Goal: Register for event/course

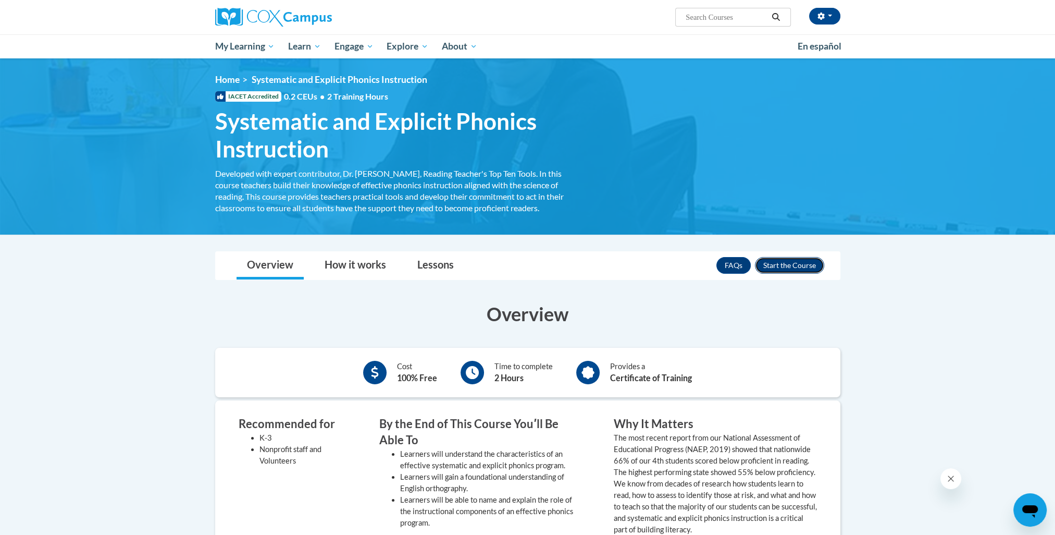
click at [794, 269] on button "Enroll" at bounding box center [789, 265] width 69 height 17
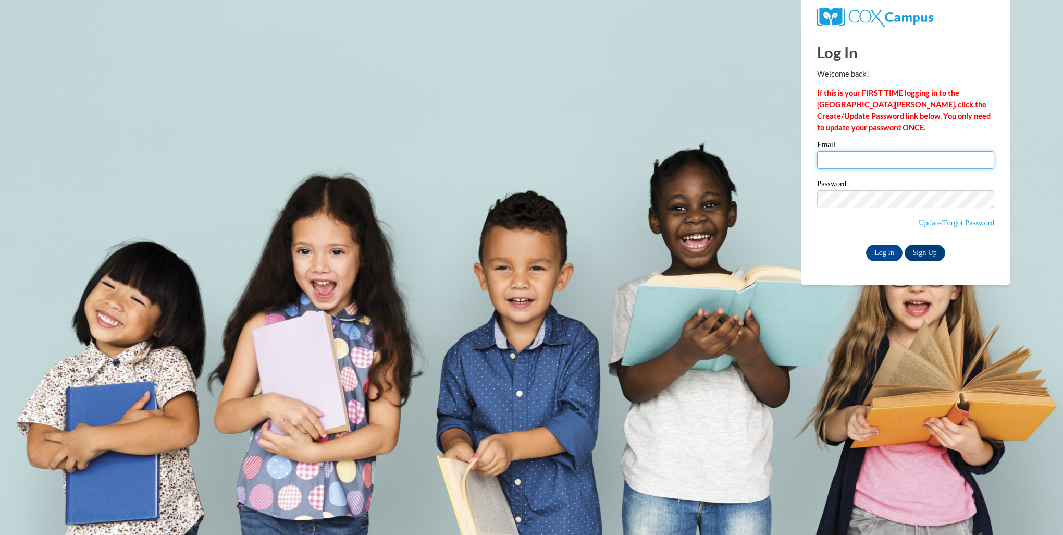
click at [881, 162] on input "Email" at bounding box center [905, 160] width 177 height 18
type input "along250@ivytech.edu"
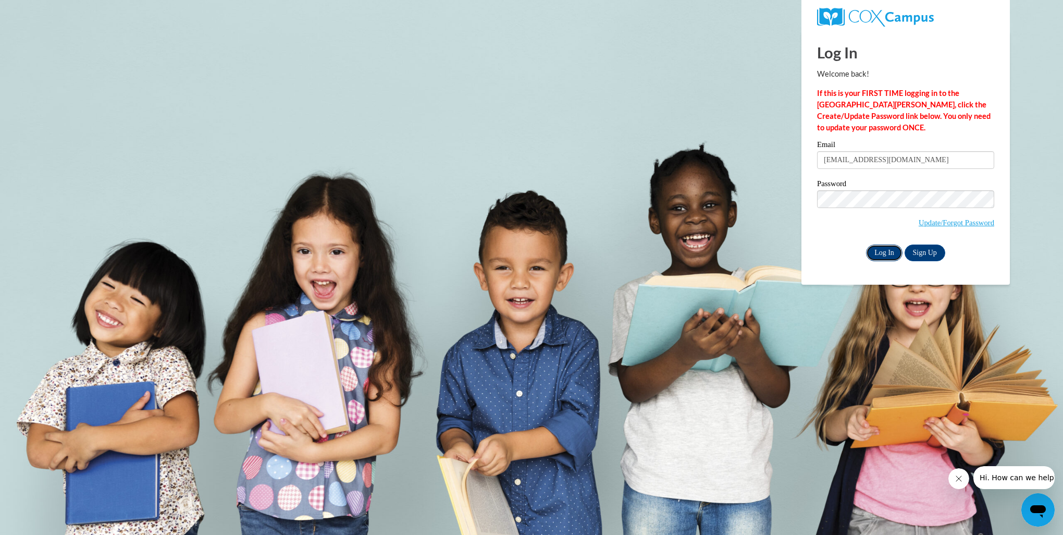
click at [886, 256] on input "Log In" at bounding box center [884, 252] width 36 height 17
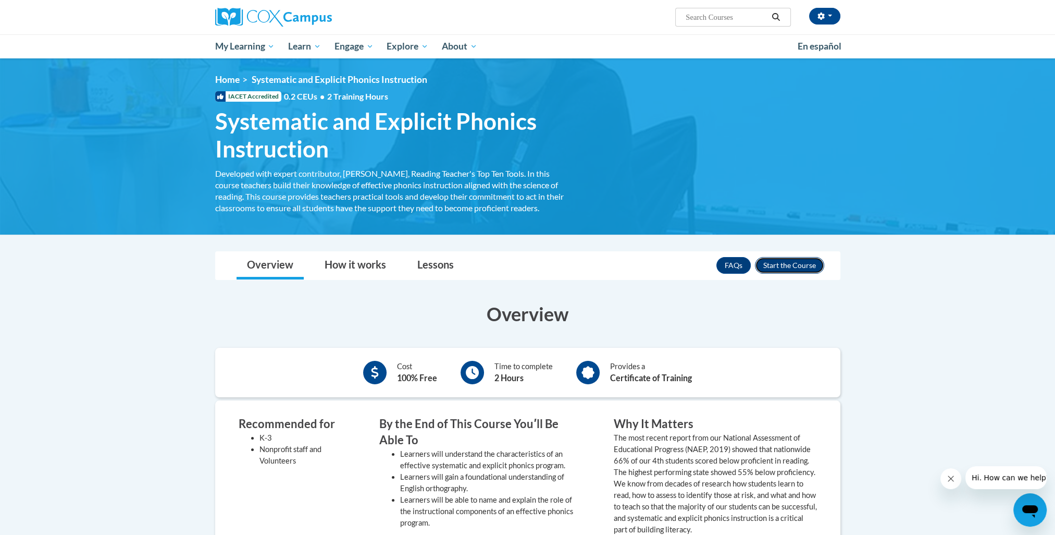
click at [805, 269] on button "Enroll" at bounding box center [789, 265] width 69 height 17
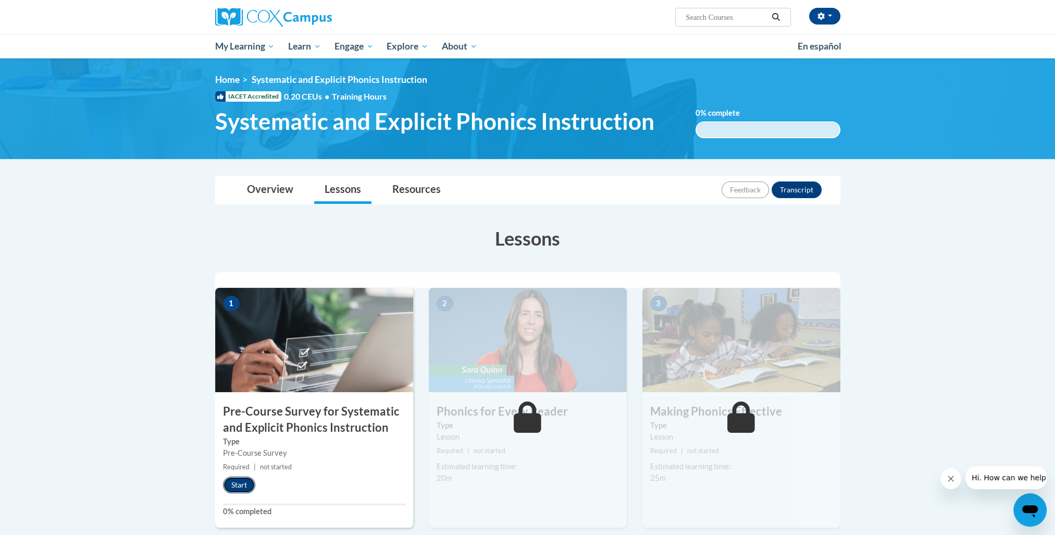
click at [240, 485] on button "Start" at bounding box center [239, 484] width 32 height 17
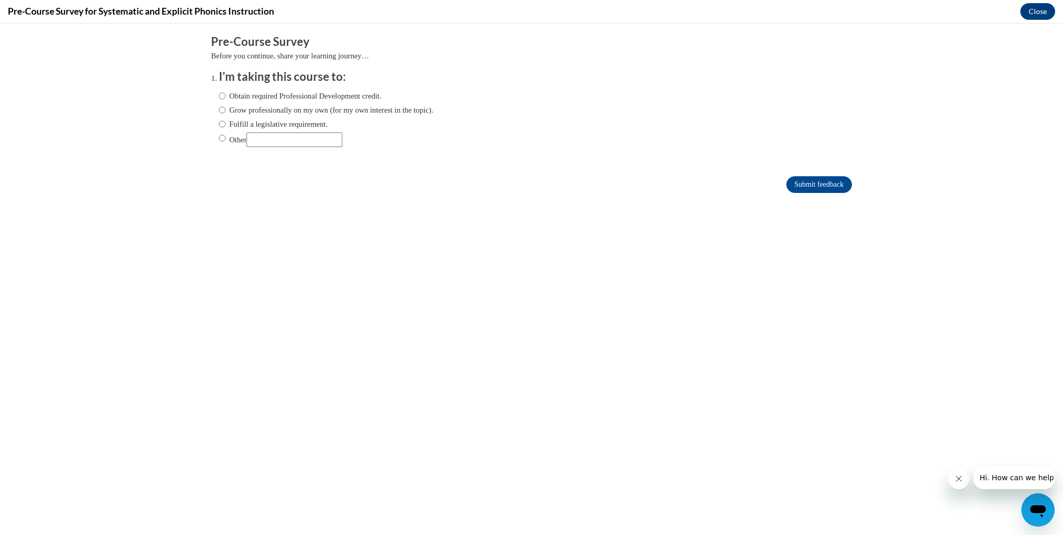
click at [344, 97] on label "Obtain required Professional Development credit." at bounding box center [300, 95] width 163 height 11
click at [226, 97] on input "Obtain required Professional Development credit." at bounding box center [222, 95] width 7 height 11
radio input "true"
click at [792, 184] on input "Submit feedback" at bounding box center [819, 184] width 66 height 17
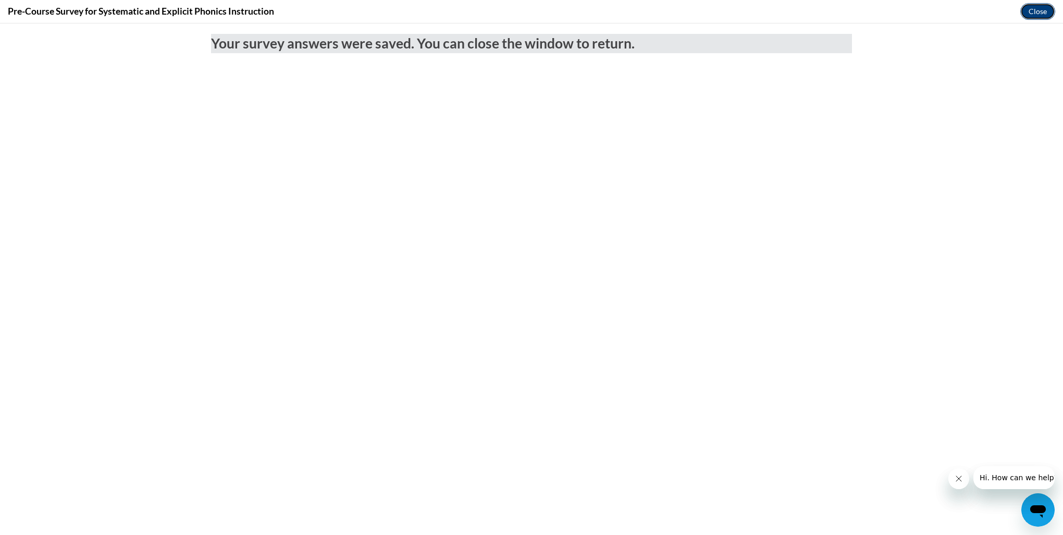
drag, startPoint x: 1042, startPoint y: 15, endPoint x: 1041, endPoint y: 27, distance: 12.0
click at [1042, 15] on button "Close" at bounding box center [1037, 11] width 35 height 17
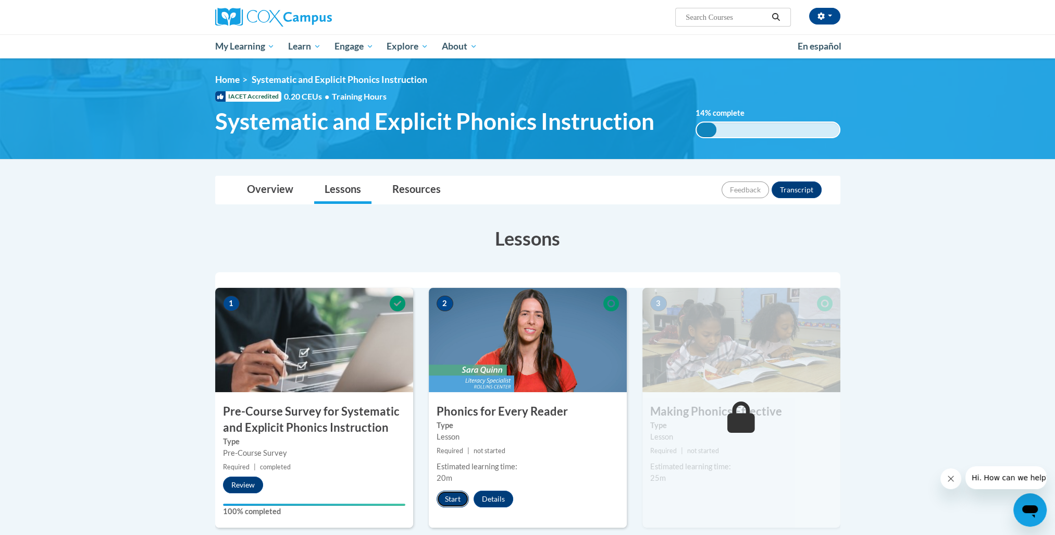
click at [463, 497] on button "Start" at bounding box center [453, 498] width 32 height 17
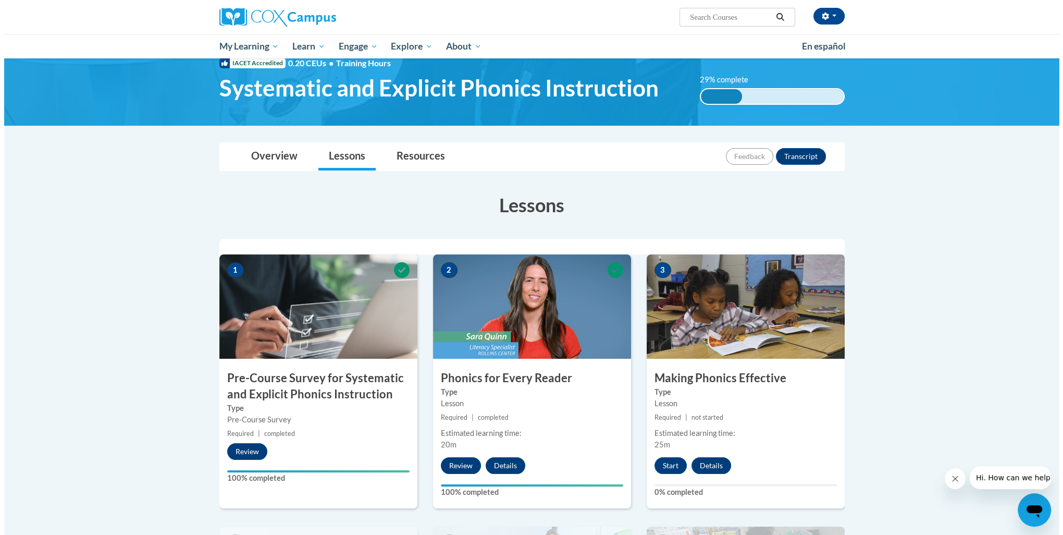
scroll to position [34, 0]
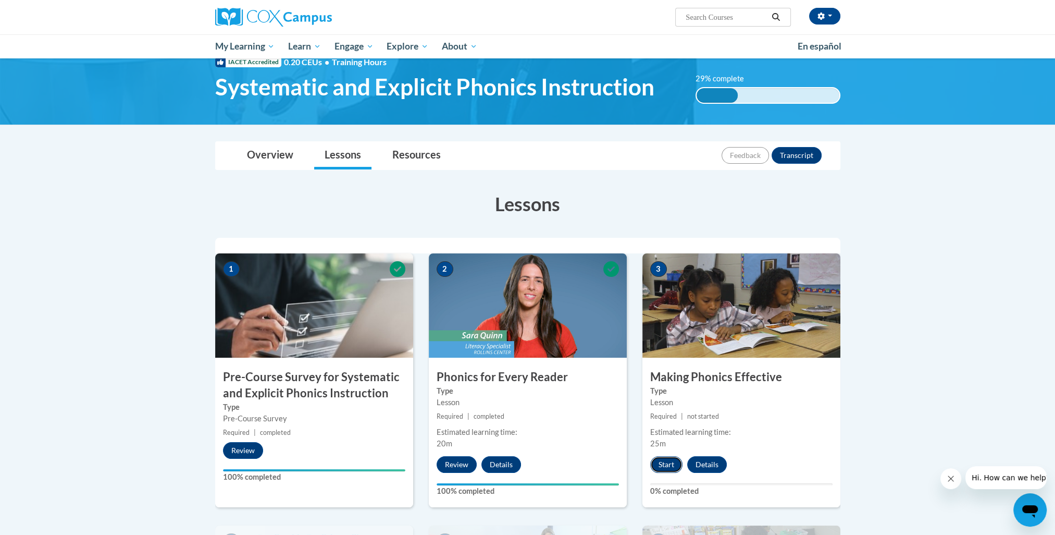
click at [674, 463] on button "Start" at bounding box center [666, 464] width 32 height 17
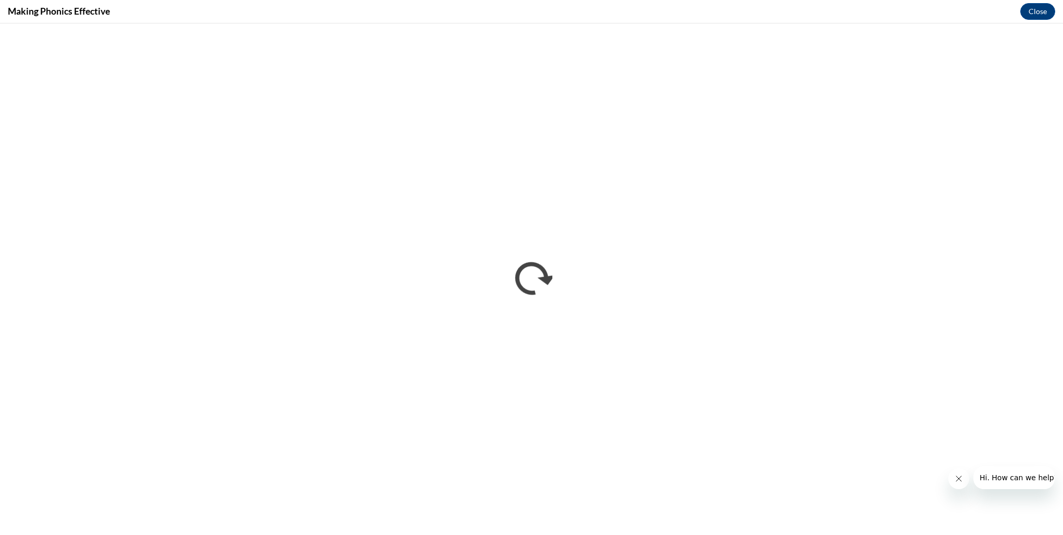
scroll to position [0, 0]
